Goal: Feedback & Contribution: Leave review/rating

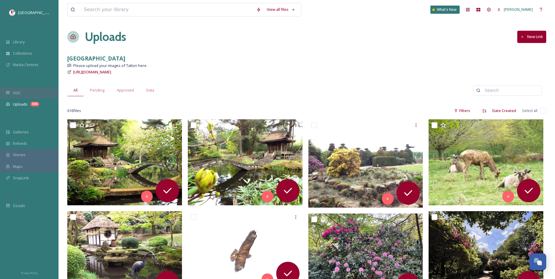
click at [32, 92] on div "UGC" at bounding box center [29, 92] width 59 height 11
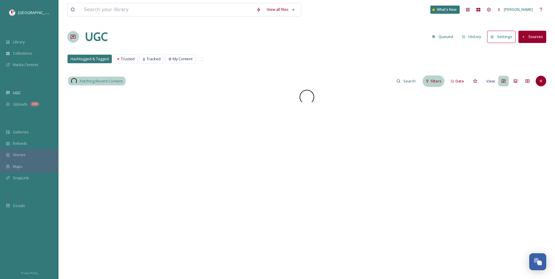
click at [429, 83] on icon at bounding box center [428, 81] width 4 height 4
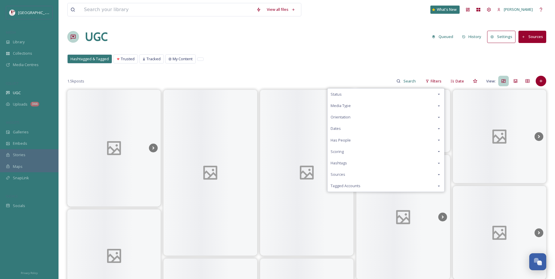
click at [356, 148] on div "Scoring" at bounding box center [386, 151] width 117 height 11
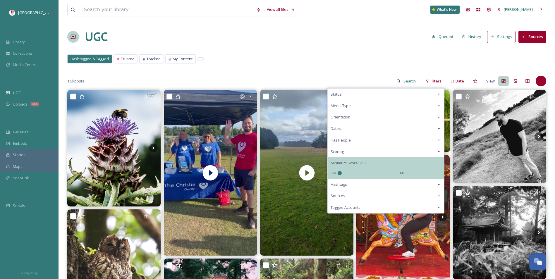
drag, startPoint x: 364, startPoint y: 172, endPoint x: 224, endPoint y: 167, distance: 140.3
type input "-50"
click at [338, 171] on input "range" at bounding box center [367, 173] width 59 height 4
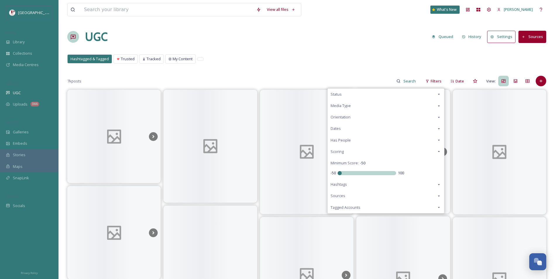
click at [265, 77] on div "7k posts Filters Status Media Type Orientation Dates Has People Scoring Minimum…" at bounding box center [306, 81] width 479 height 12
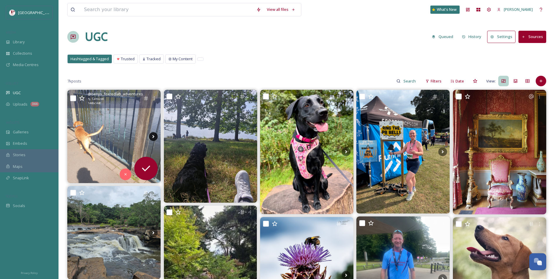
click at [151, 138] on icon at bounding box center [153, 136] width 9 height 9
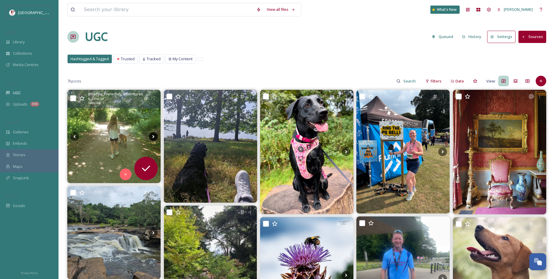
click at [151, 138] on icon at bounding box center [153, 136] width 9 height 9
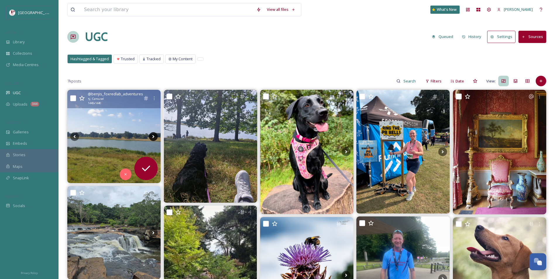
click at [151, 138] on icon at bounding box center [153, 136] width 9 height 9
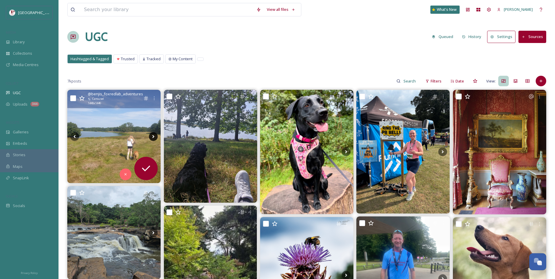
click at [151, 138] on icon at bounding box center [153, 136] width 9 height 9
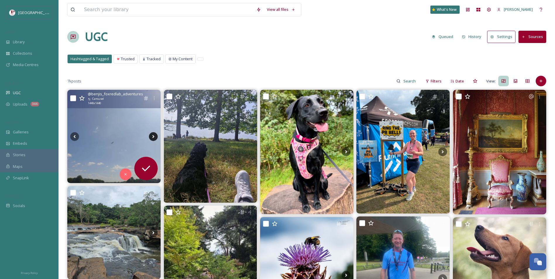
click at [151, 138] on icon at bounding box center [153, 136] width 9 height 9
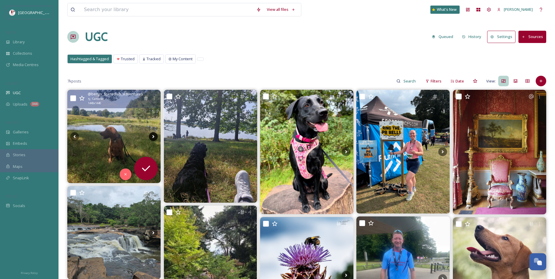
click at [151, 138] on icon at bounding box center [153, 136] width 9 height 9
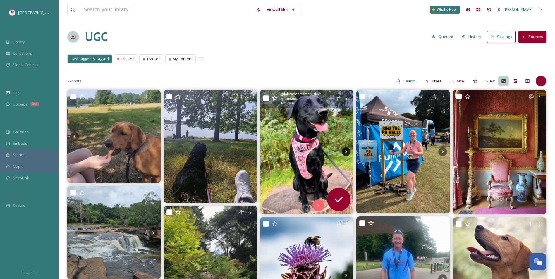
click at [346, 152] on icon at bounding box center [346, 152] width 9 height 9
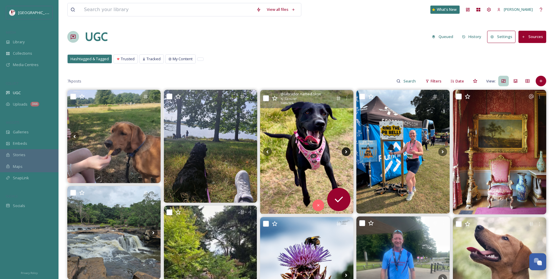
click at [346, 152] on icon at bounding box center [346, 152] width 9 height 9
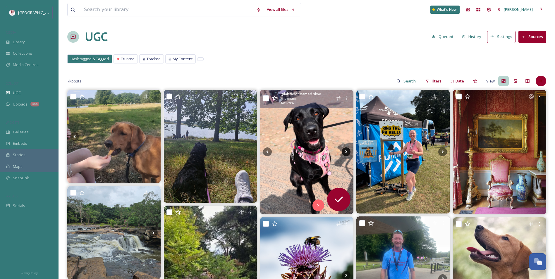
click at [346, 152] on icon at bounding box center [346, 152] width 9 height 9
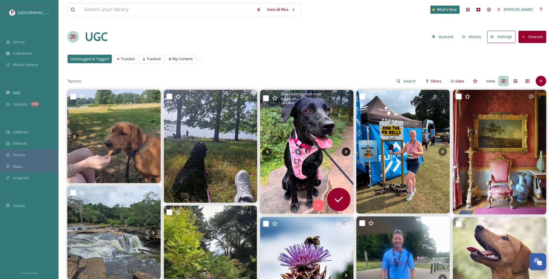
click at [346, 152] on icon at bounding box center [346, 152] width 9 height 9
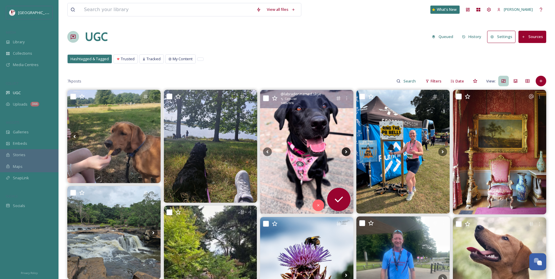
click at [346, 152] on icon at bounding box center [346, 152] width 9 height 9
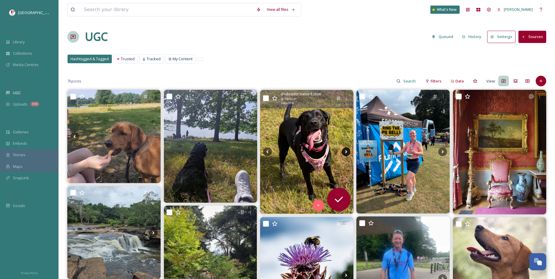
click at [346, 152] on icon at bounding box center [346, 152] width 9 height 9
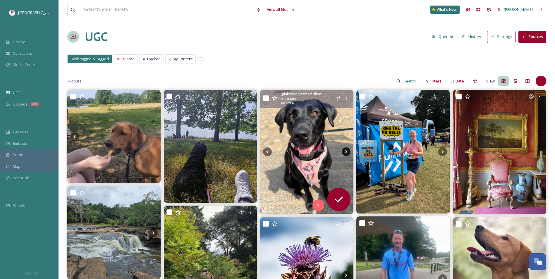
click at [346, 152] on icon at bounding box center [346, 152] width 9 height 9
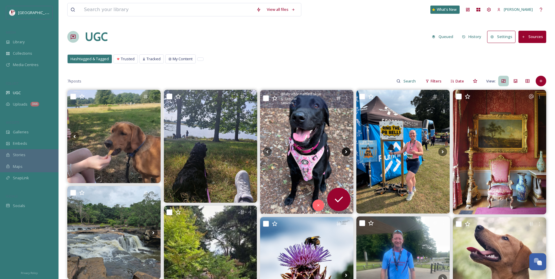
click at [346, 152] on icon at bounding box center [346, 152] width 9 height 9
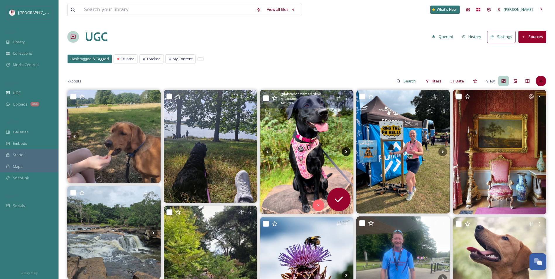
click at [346, 152] on icon at bounding box center [346, 152] width 9 height 9
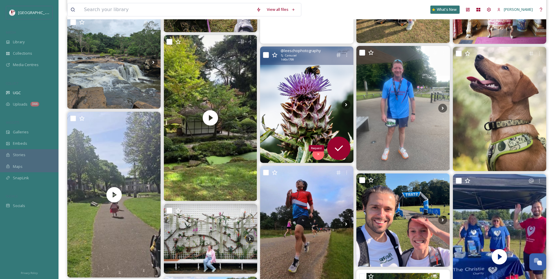
scroll to position [176, 0]
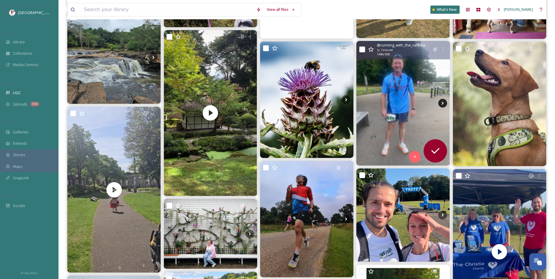
click at [445, 102] on icon at bounding box center [443, 103] width 9 height 9
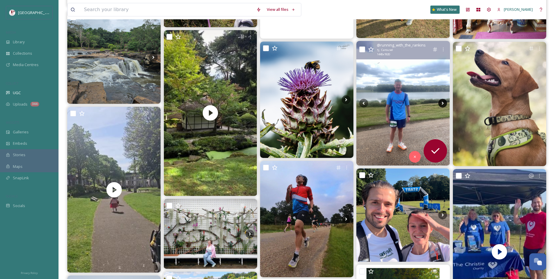
click at [445, 102] on icon at bounding box center [443, 103] width 9 height 9
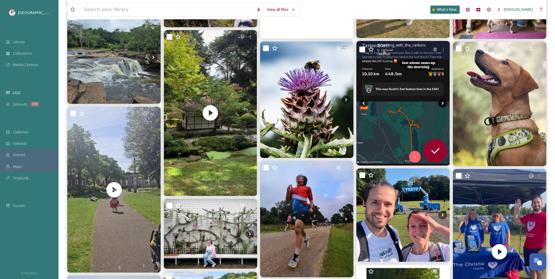
click at [445, 102] on icon at bounding box center [443, 103] width 9 height 9
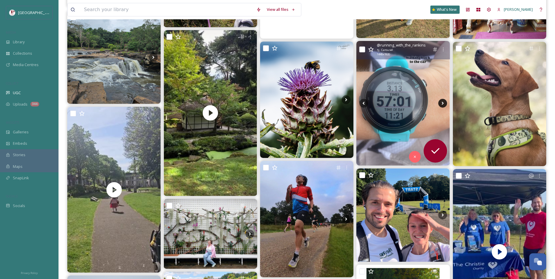
click at [445, 102] on icon at bounding box center [443, 103] width 9 height 9
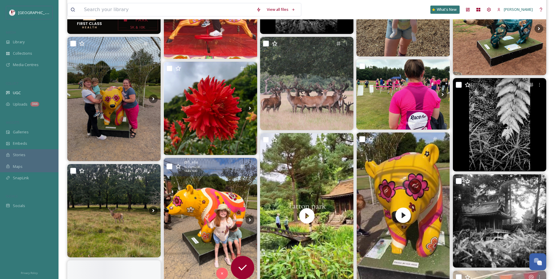
scroll to position [908, 0]
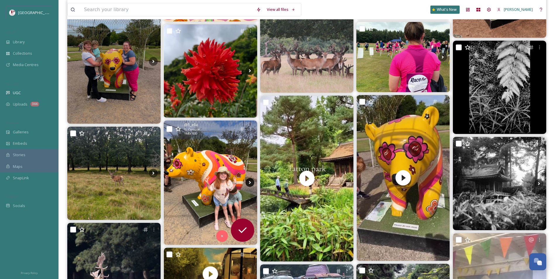
click at [250, 186] on icon at bounding box center [250, 182] width 9 height 9
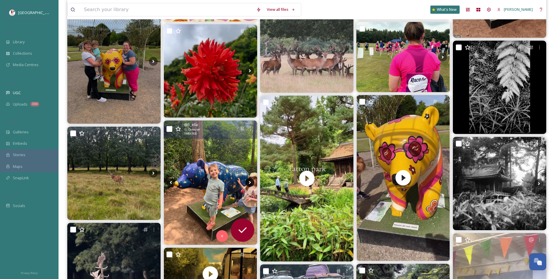
click at [250, 182] on icon at bounding box center [250, 182] width 2 height 3
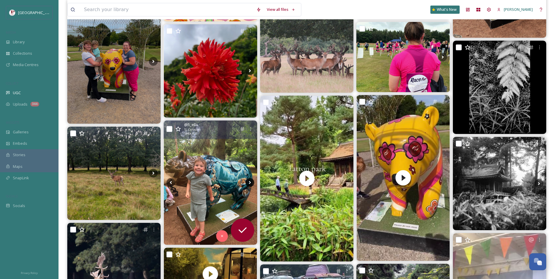
click at [250, 182] on icon at bounding box center [250, 182] width 2 height 3
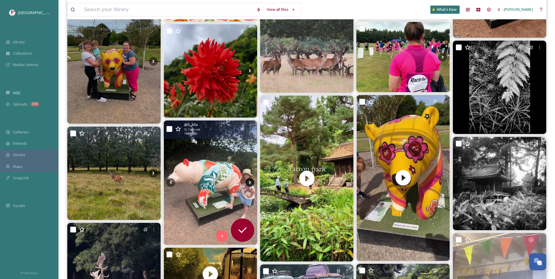
click at [250, 182] on icon at bounding box center [250, 182] width 2 height 3
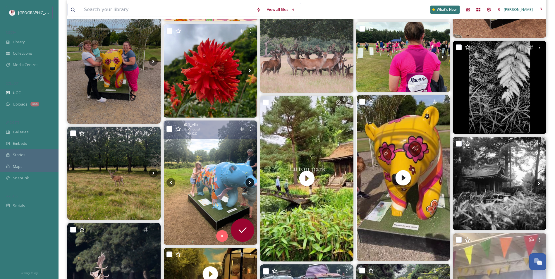
click at [250, 182] on icon at bounding box center [250, 182] width 2 height 3
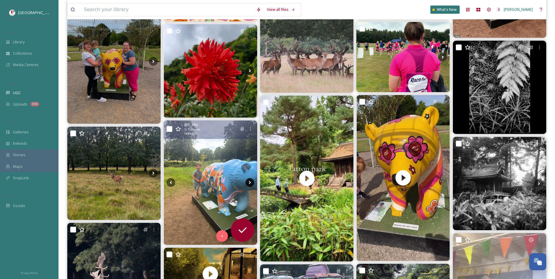
click at [250, 182] on icon at bounding box center [250, 182] width 2 height 3
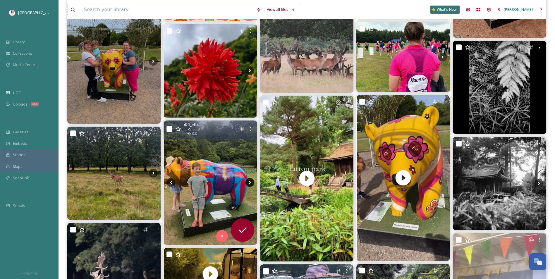
click at [250, 182] on icon at bounding box center [250, 182] width 2 height 3
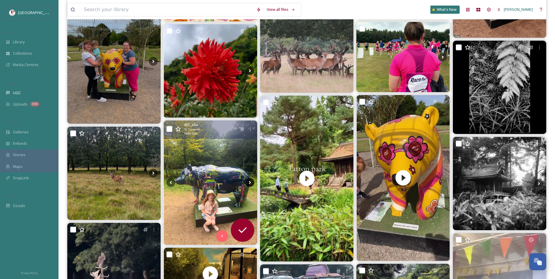
click at [250, 182] on icon at bounding box center [250, 182] width 2 height 3
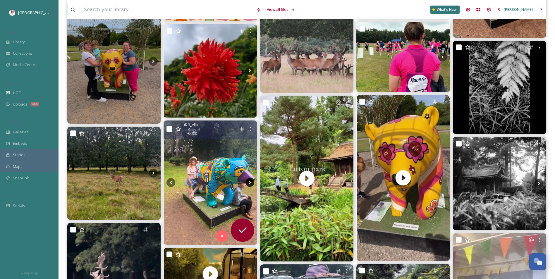
click at [250, 182] on icon at bounding box center [250, 182] width 2 height 3
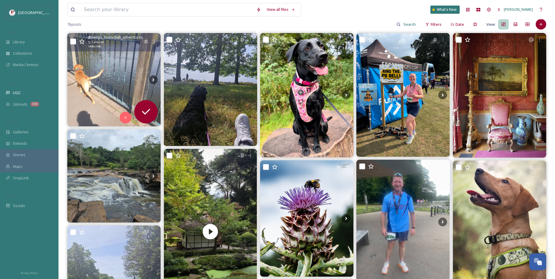
scroll to position [146, 0]
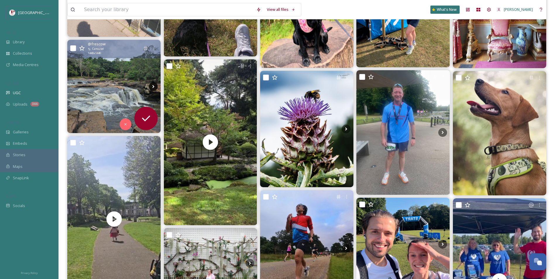
click at [152, 90] on icon at bounding box center [153, 86] width 9 height 9
